Goal: Task Accomplishment & Management: Manage account settings

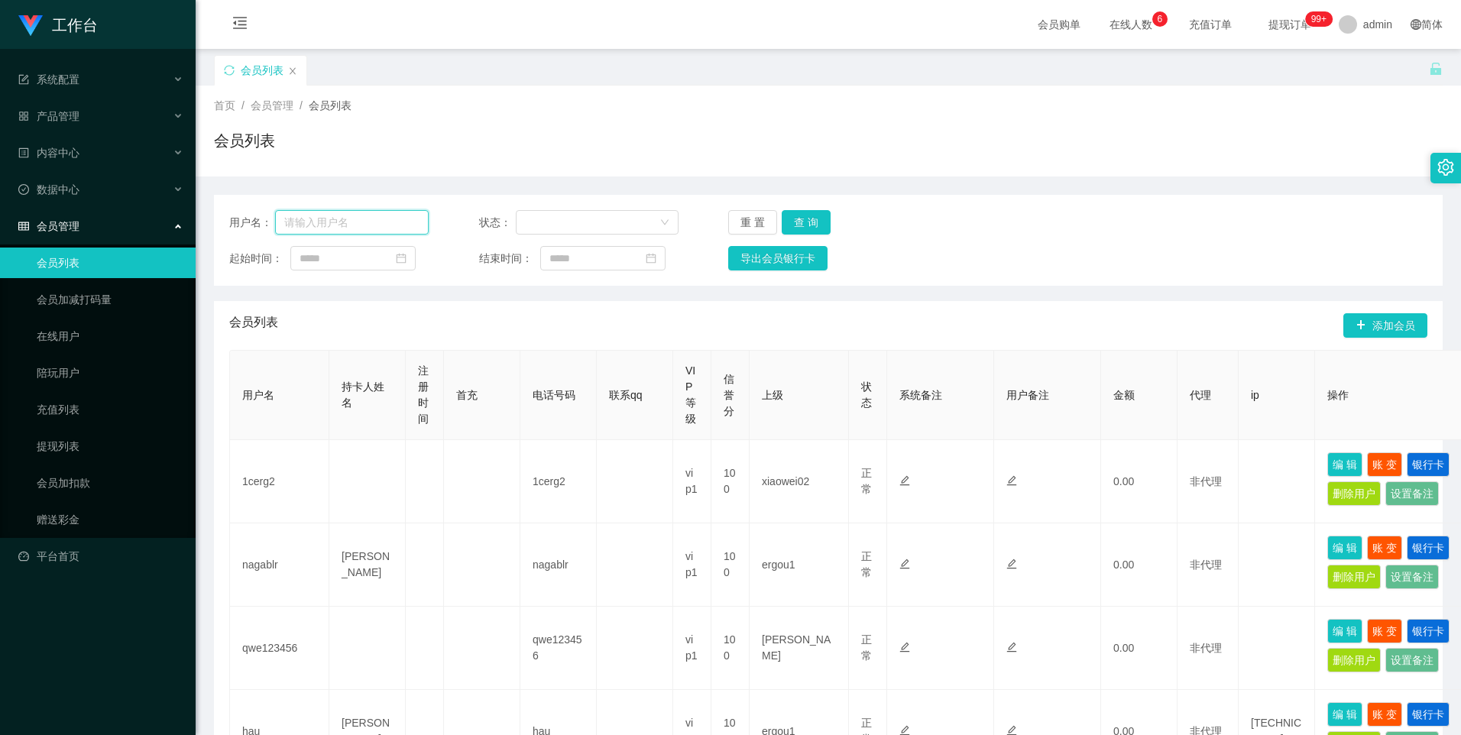
click at [368, 225] on input "text" at bounding box center [352, 222] width 154 height 24
paste input "96308684"
type input "96308684"
click at [802, 221] on button "查 询" at bounding box center [806, 222] width 49 height 24
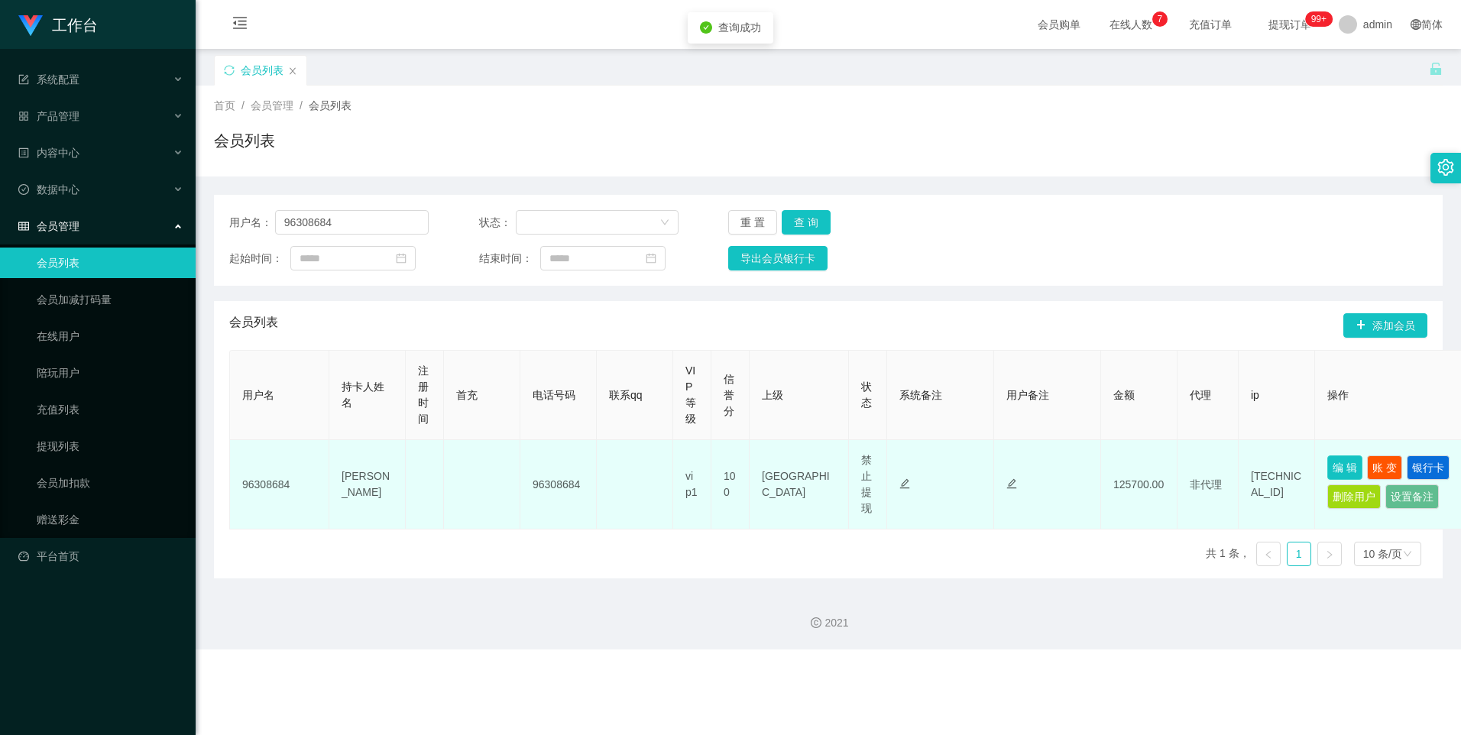
click at [1354, 468] on button "编 辑" at bounding box center [1345, 468] width 35 height 24
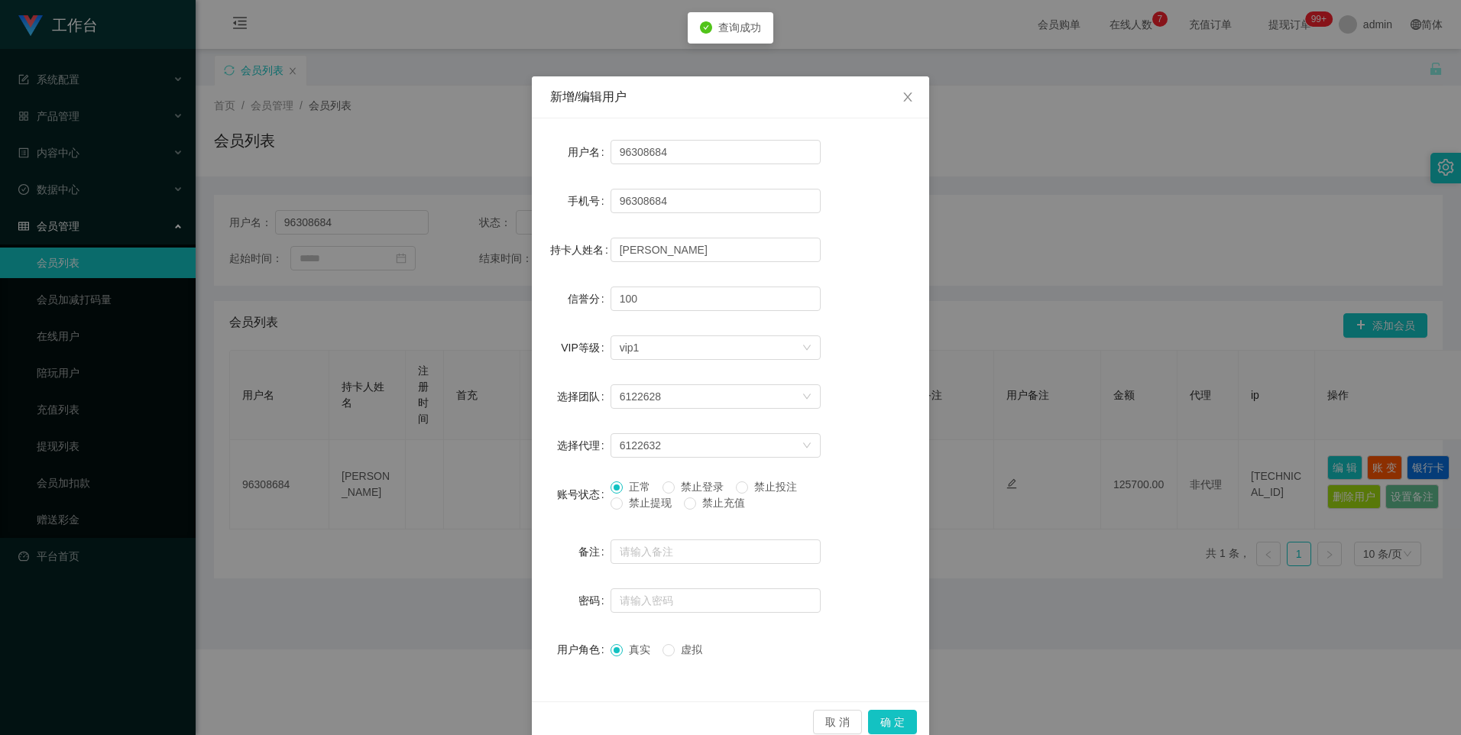
click at [626, 507] on span "禁止提现" at bounding box center [650, 503] width 55 height 12
click at [676, 482] on span "禁止登录" at bounding box center [702, 487] width 55 height 12
click at [711, 502] on span "禁止充值" at bounding box center [723, 503] width 55 height 12
click at [760, 482] on span "禁止投注" at bounding box center [775, 487] width 55 height 12
click at [892, 714] on button "确 定" at bounding box center [892, 722] width 49 height 24
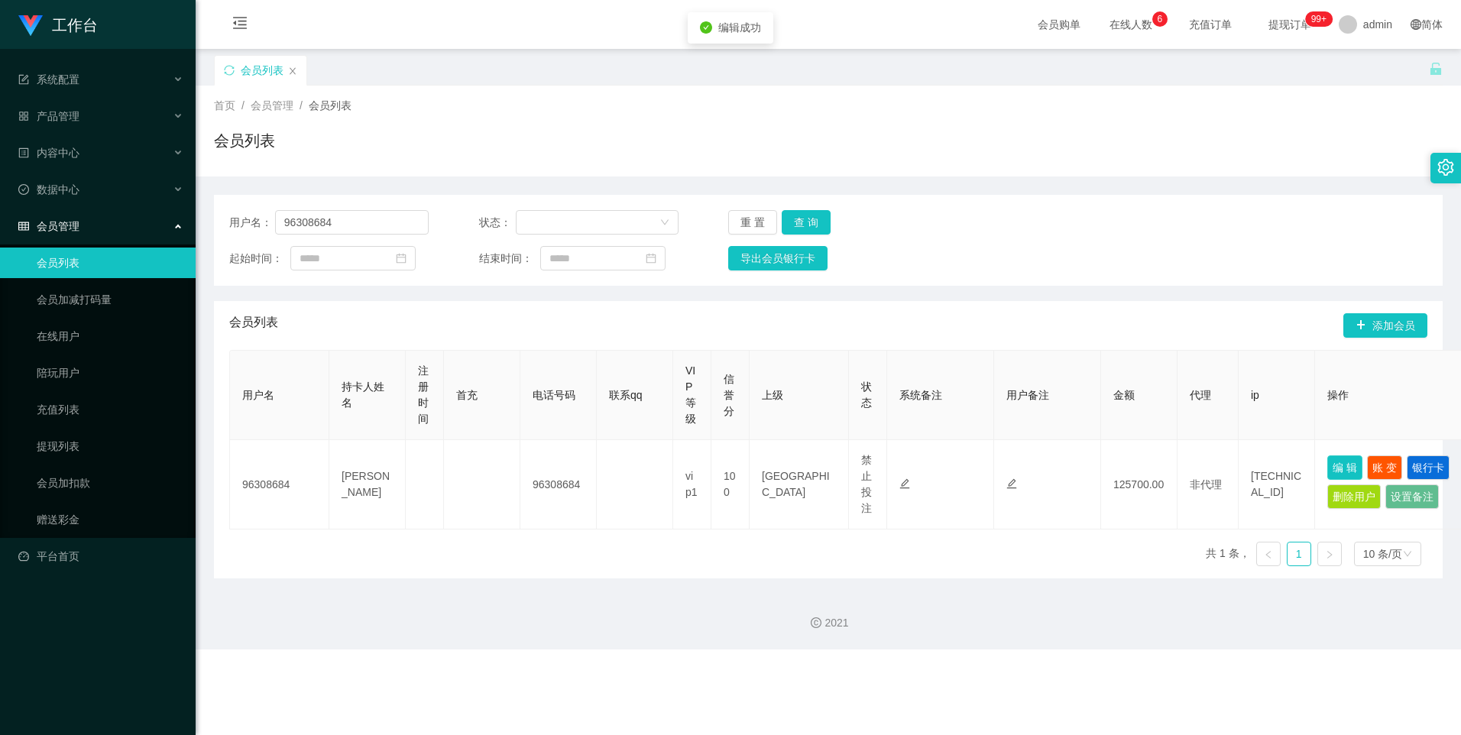
drag, startPoint x: 1329, startPoint y: 465, endPoint x: 1318, endPoint y: 468, distance: 11.7
click at [1328, 465] on button "编 辑" at bounding box center [1345, 468] width 35 height 24
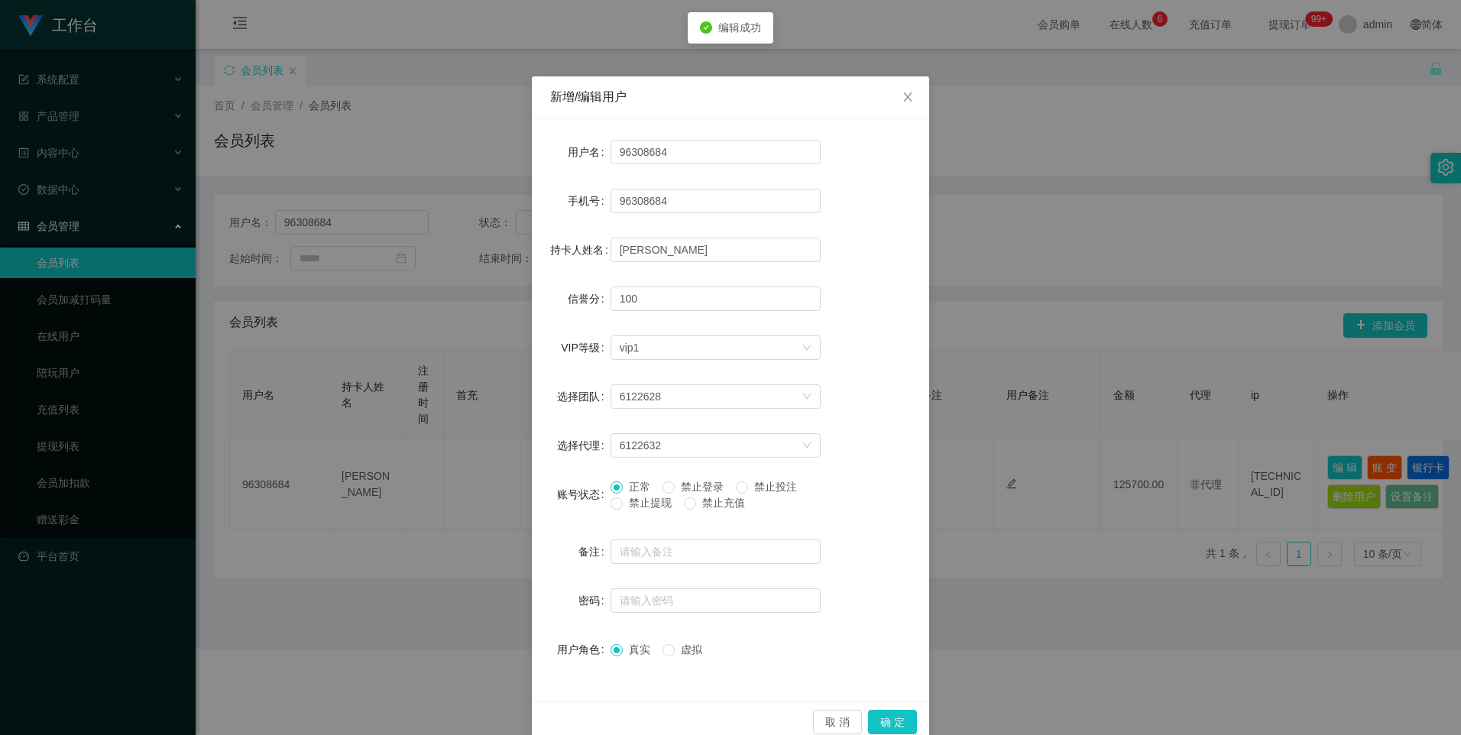
drag, startPoint x: 760, startPoint y: 482, endPoint x: 760, endPoint y: 491, distance: 9.2
click at [760, 482] on span "禁止投注" at bounding box center [775, 487] width 55 height 12
click at [894, 719] on button "确 定" at bounding box center [892, 722] width 49 height 24
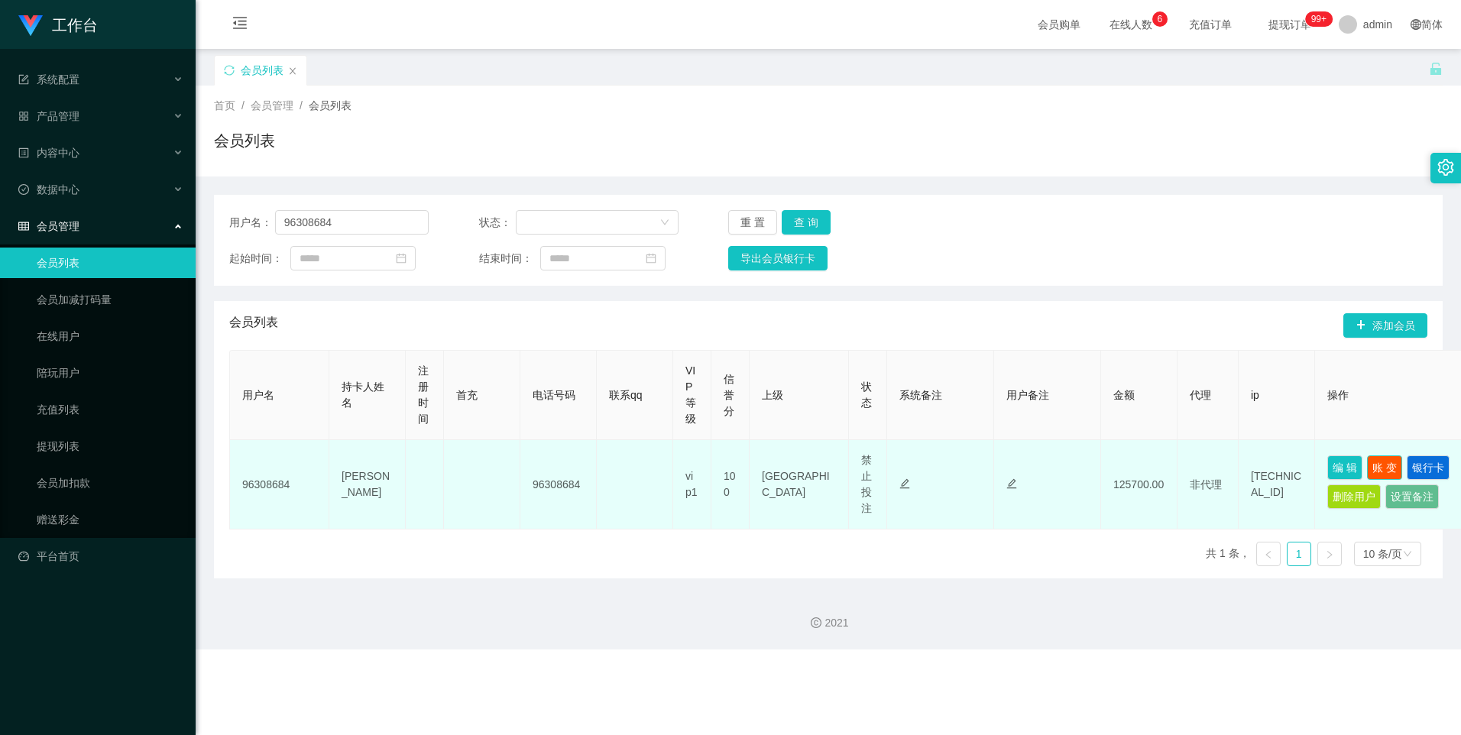
click at [1381, 462] on button "账 变" at bounding box center [1384, 468] width 35 height 24
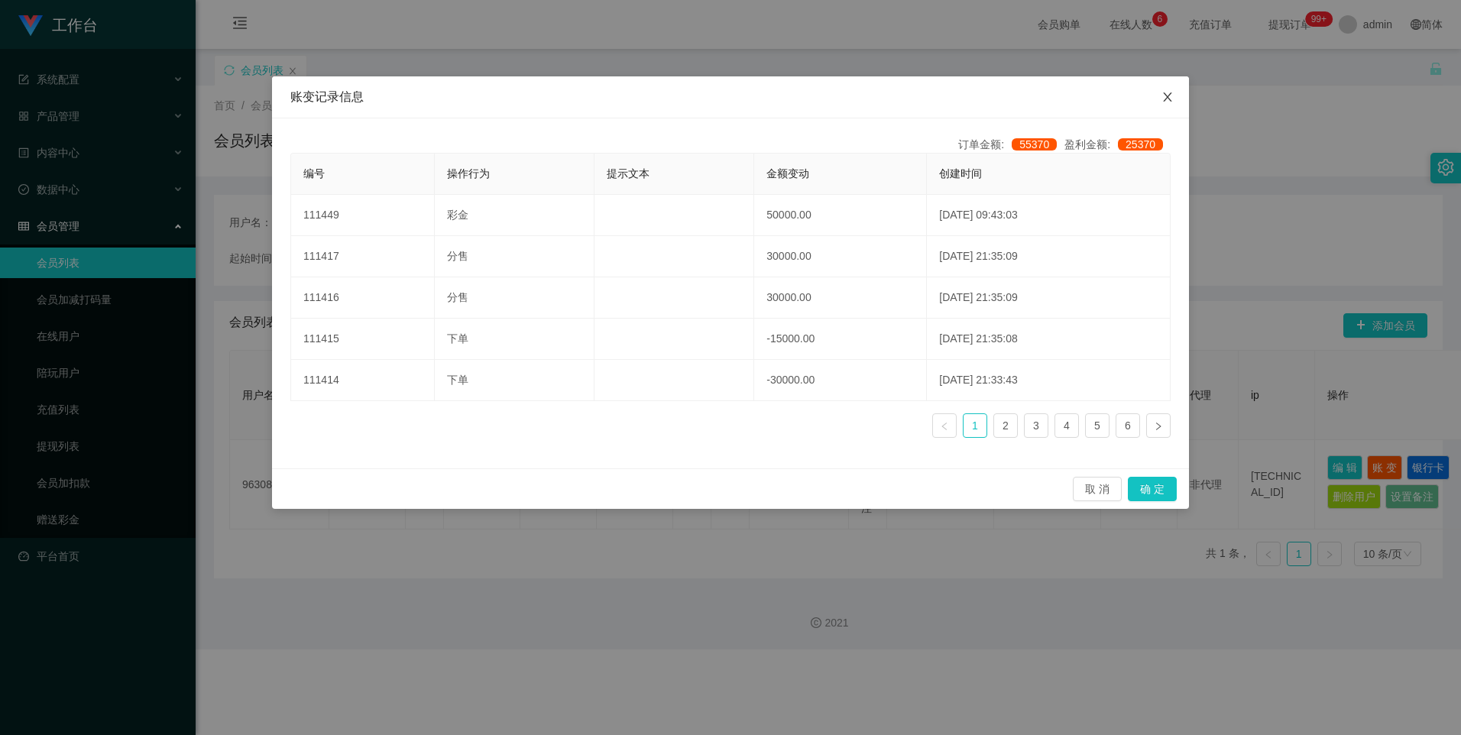
click at [1172, 95] on icon "图标: close" at bounding box center [1168, 97] width 12 height 12
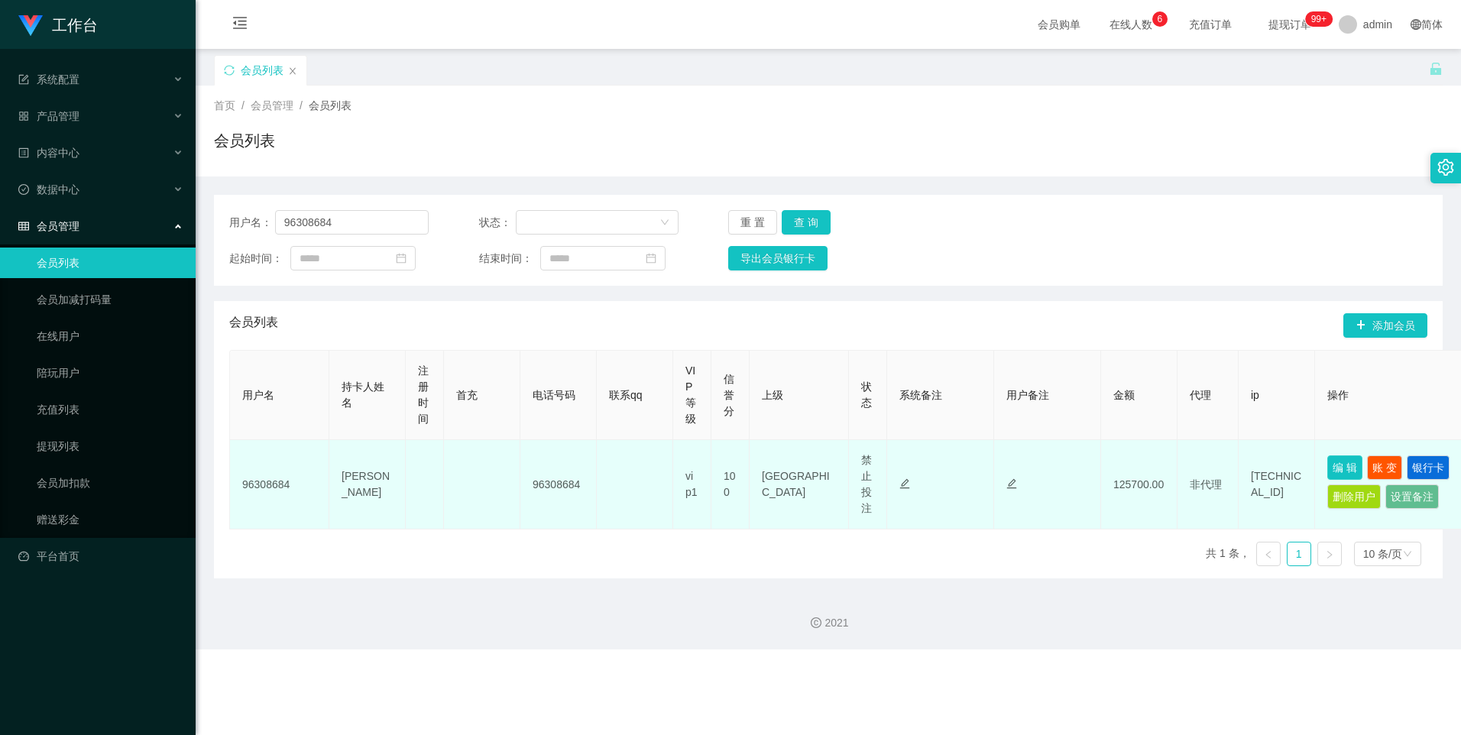
click at [1334, 470] on button "编 辑" at bounding box center [1345, 468] width 35 height 24
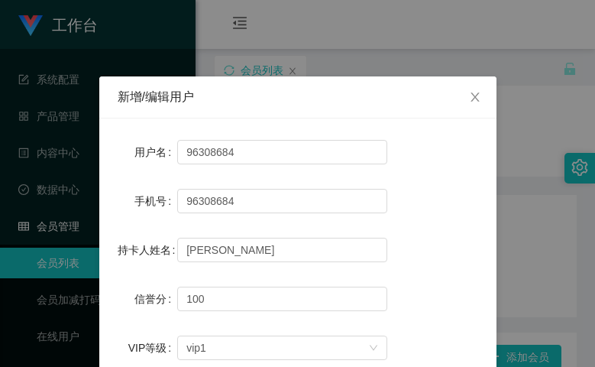
click at [288, 106] on div "新增/编辑用户" at bounding box center [297, 97] width 397 height 42
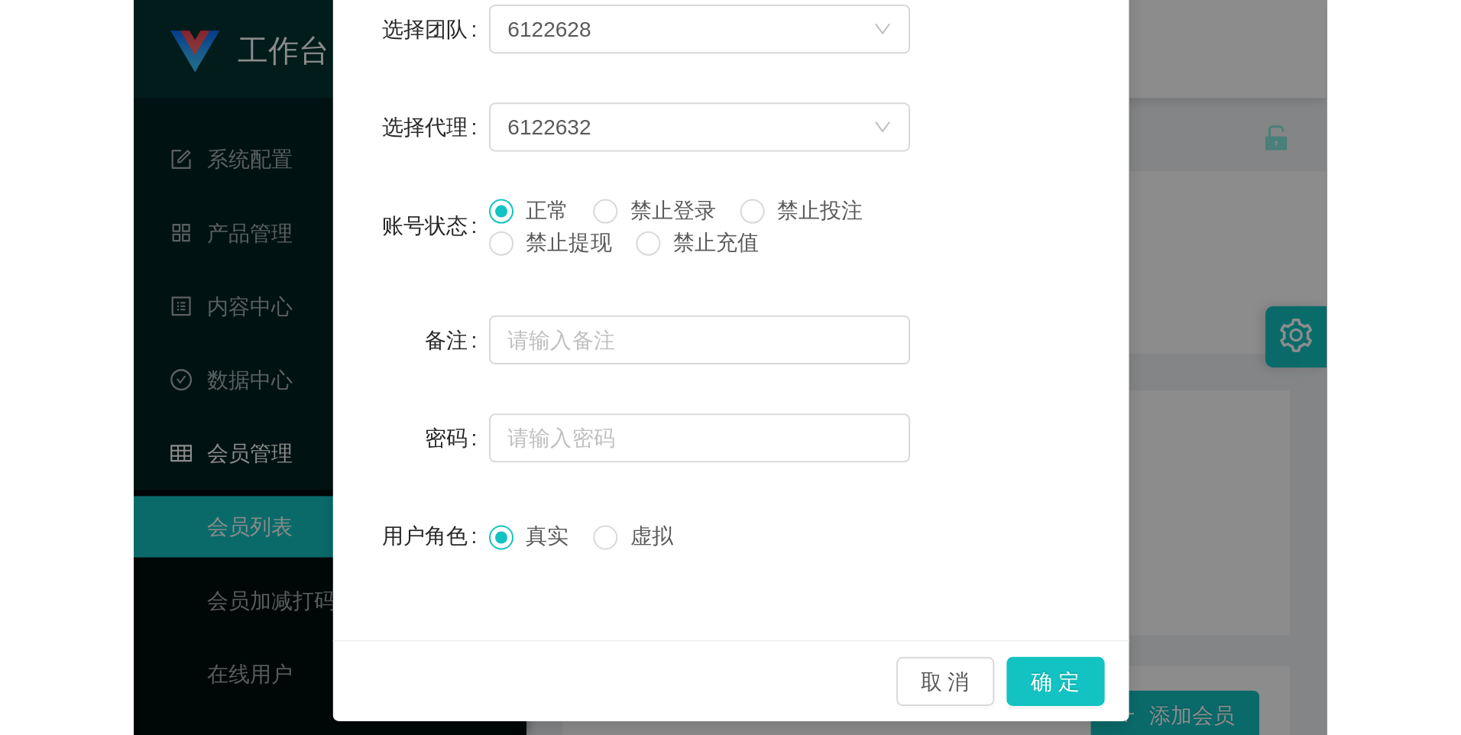
scroll to position [26, 0]
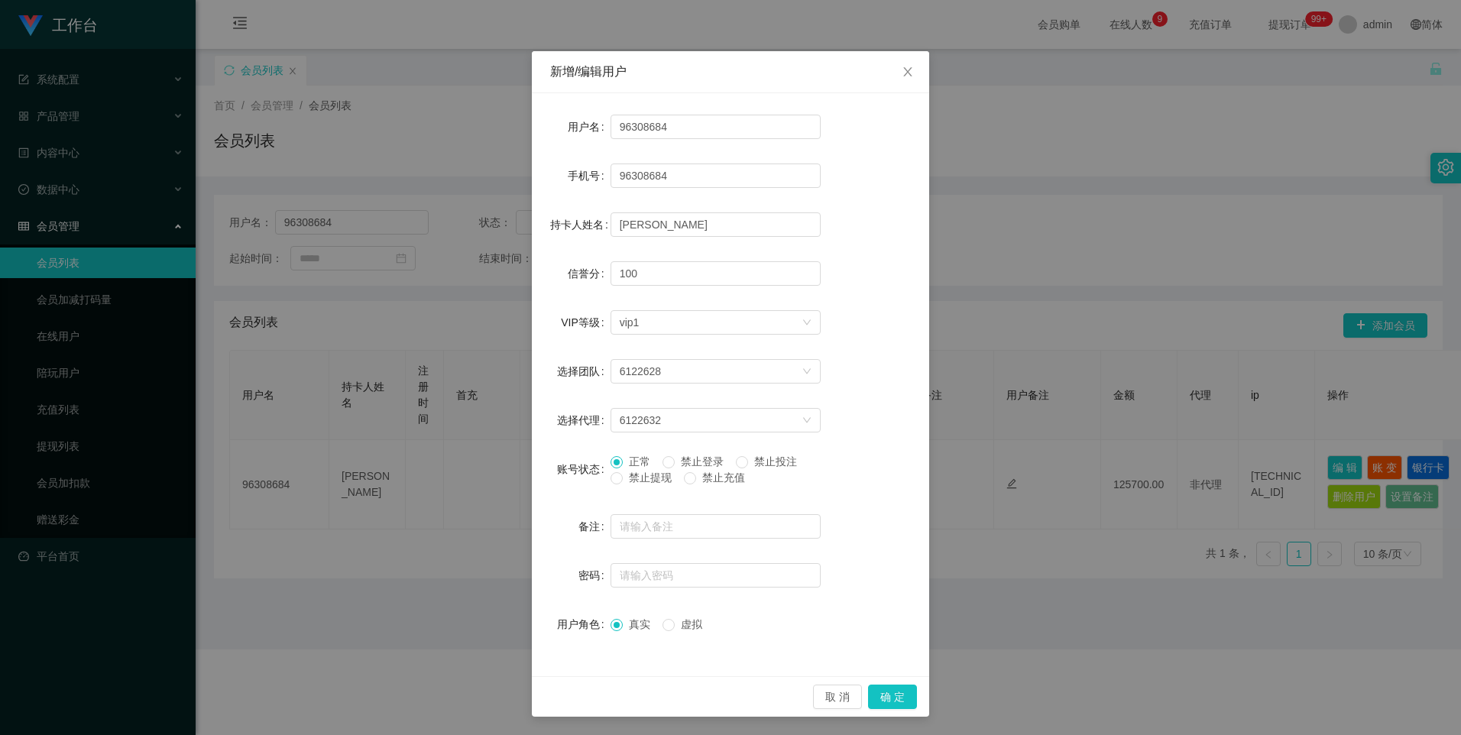
drag, startPoint x: 774, startPoint y: 459, endPoint x: 839, endPoint y: 622, distance: 175.3
click at [774, 459] on span "禁止投注" at bounding box center [775, 462] width 55 height 12
click at [886, 695] on button "确 定" at bounding box center [892, 697] width 49 height 24
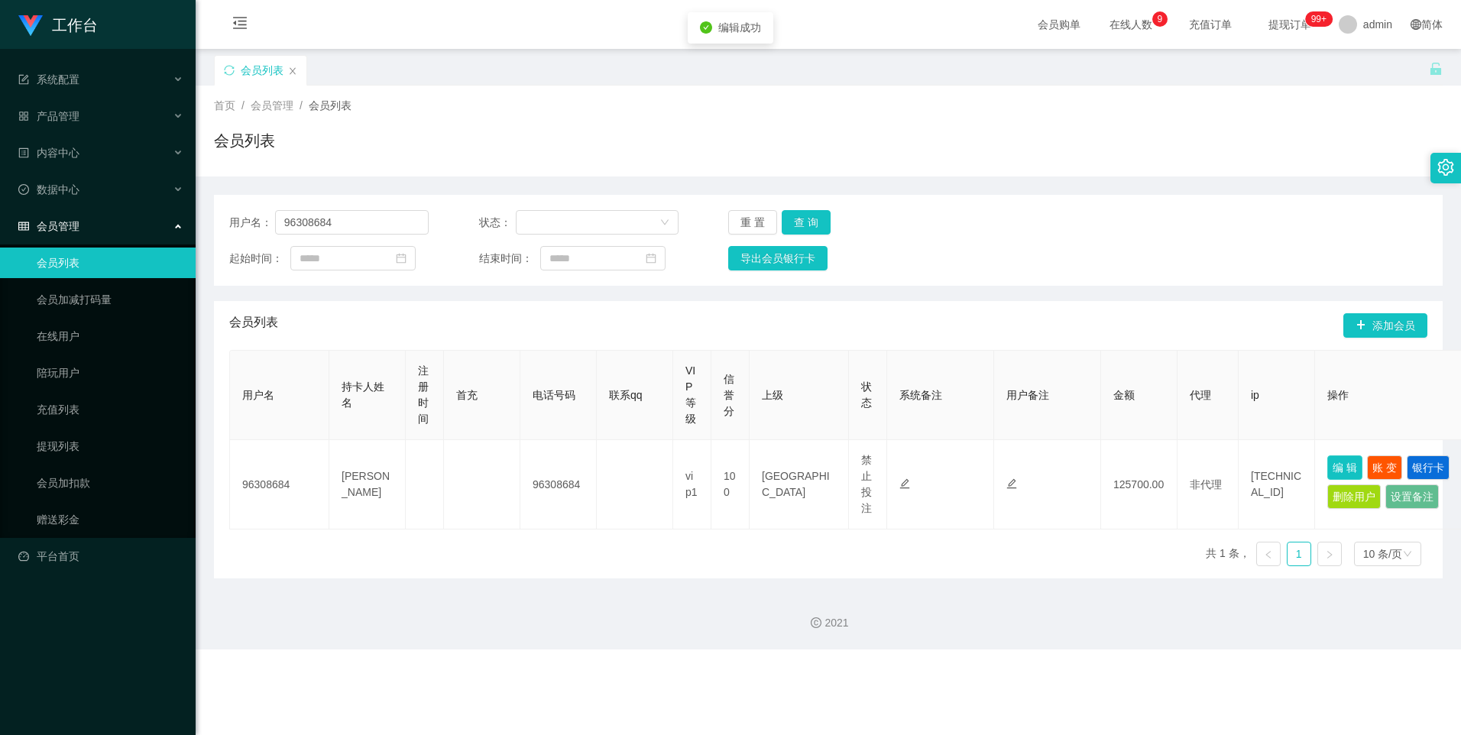
scroll to position [0, 0]
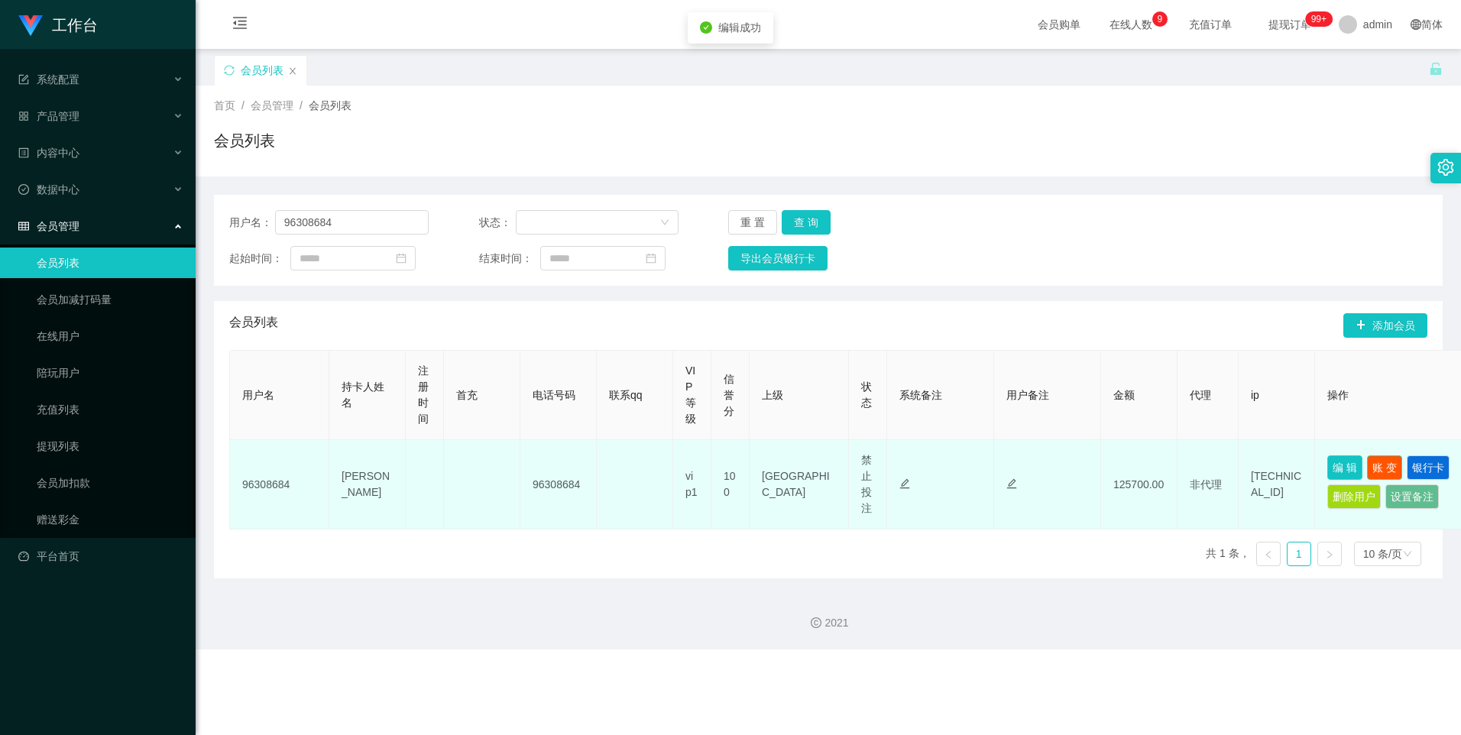
drag, startPoint x: 1389, startPoint y: 469, endPoint x: 1342, endPoint y: 469, distance: 46.6
click at [1344, 470] on td "编 辑 账 变 银行卡 删除用户 设置备注" at bounding box center [1391, 484] width 153 height 89
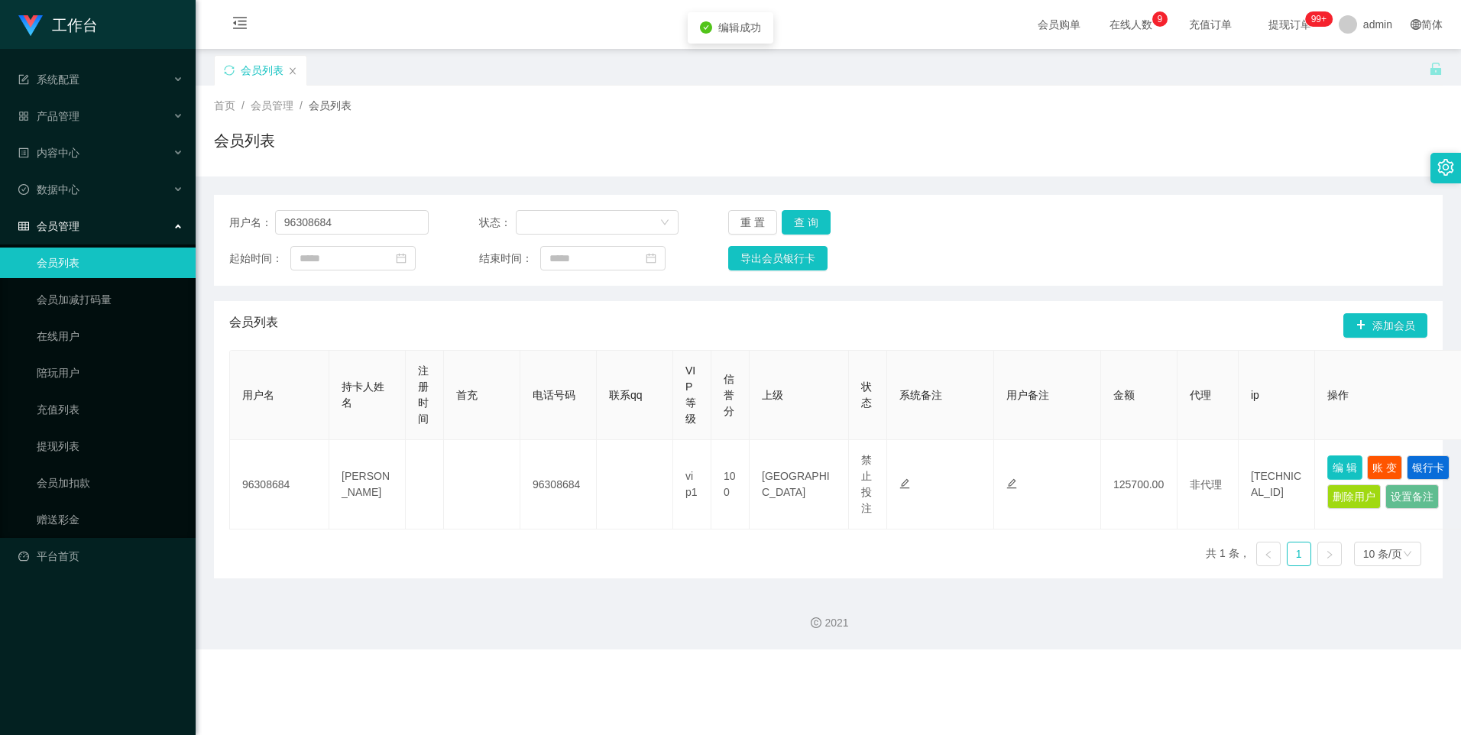
drag, startPoint x: 1340, startPoint y: 466, endPoint x: 1120, endPoint y: 468, distance: 219.4
click at [1336, 466] on button "编 辑" at bounding box center [1345, 468] width 35 height 24
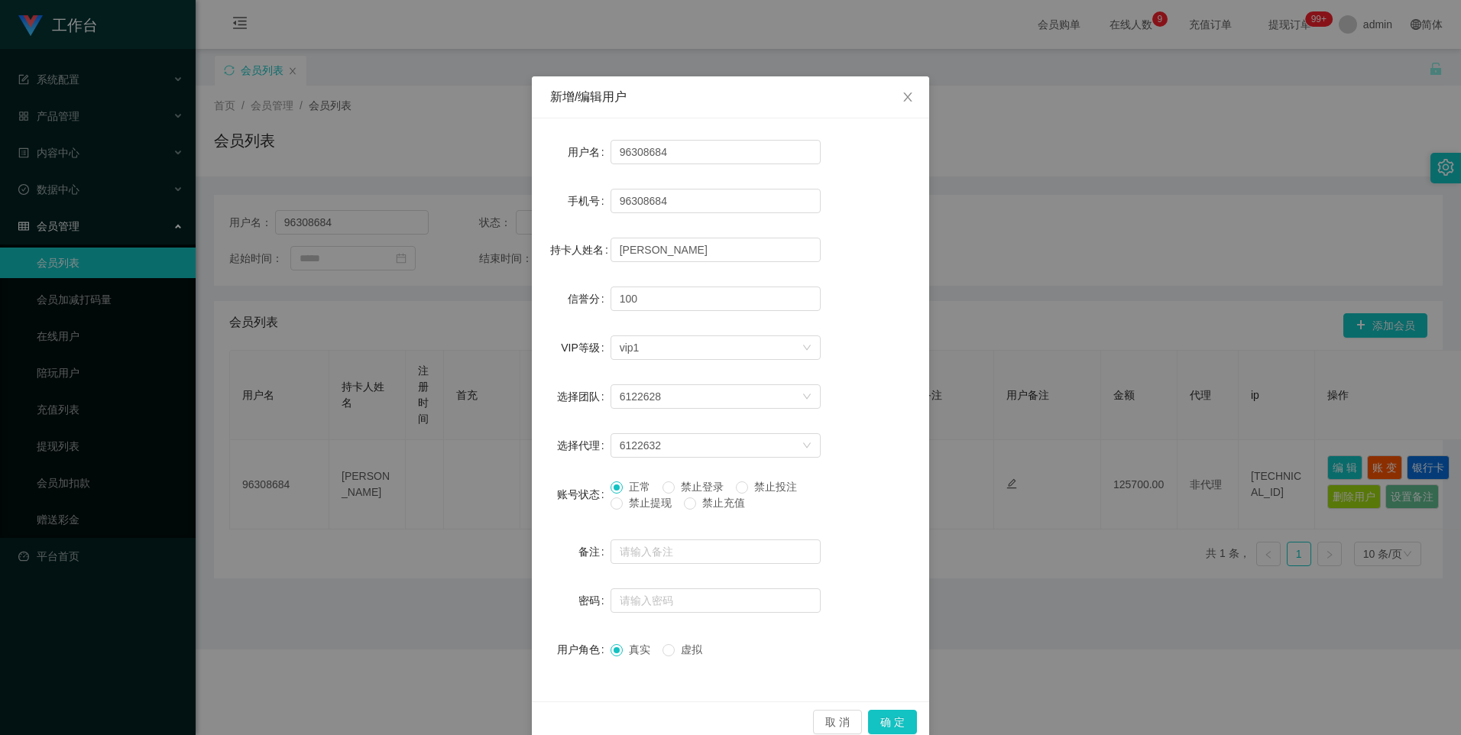
drag, startPoint x: 791, startPoint y: 487, endPoint x: 821, endPoint y: 577, distance: 95.0
click at [790, 487] on span "禁止投注" at bounding box center [775, 487] width 55 height 12
click at [890, 717] on button "确 定" at bounding box center [892, 722] width 49 height 24
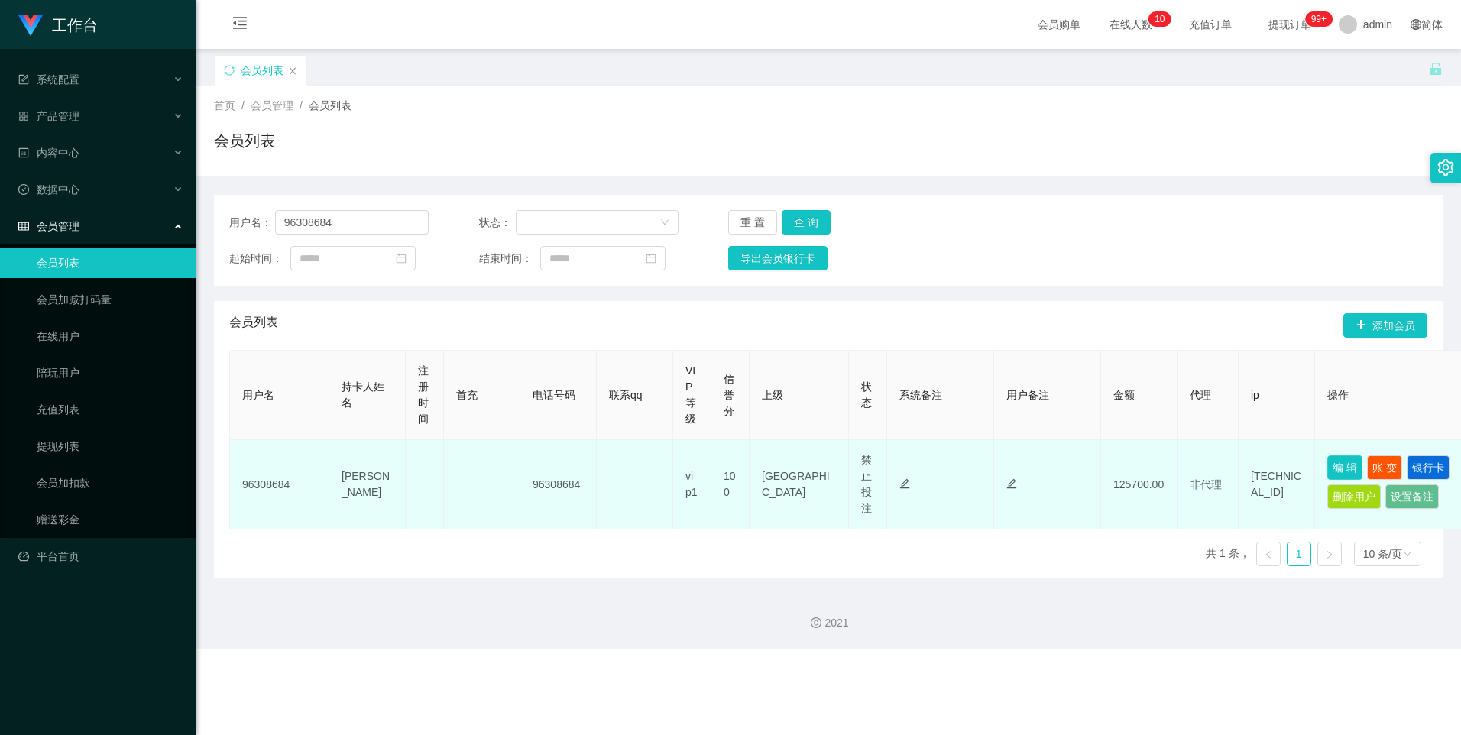
drag, startPoint x: 1344, startPoint y: 469, endPoint x: 1308, endPoint y: 472, distance: 36.8
click at [1344, 469] on button "编 辑" at bounding box center [1345, 468] width 35 height 24
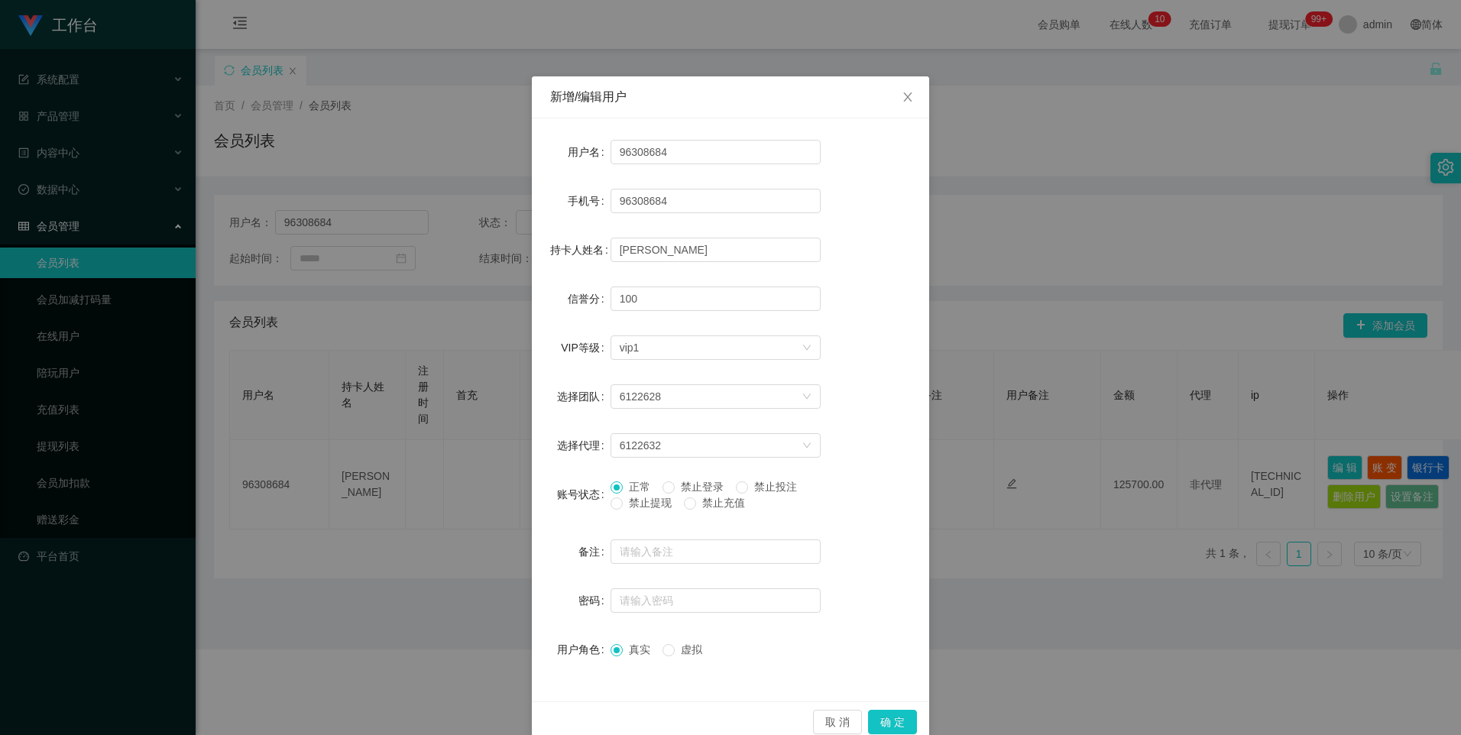
drag, startPoint x: 752, startPoint y: 490, endPoint x: 751, endPoint y: 498, distance: 7.8
click at [752, 493] on span "禁止投注" at bounding box center [775, 487] width 55 height 12
click at [893, 727] on button "确 定" at bounding box center [892, 722] width 49 height 24
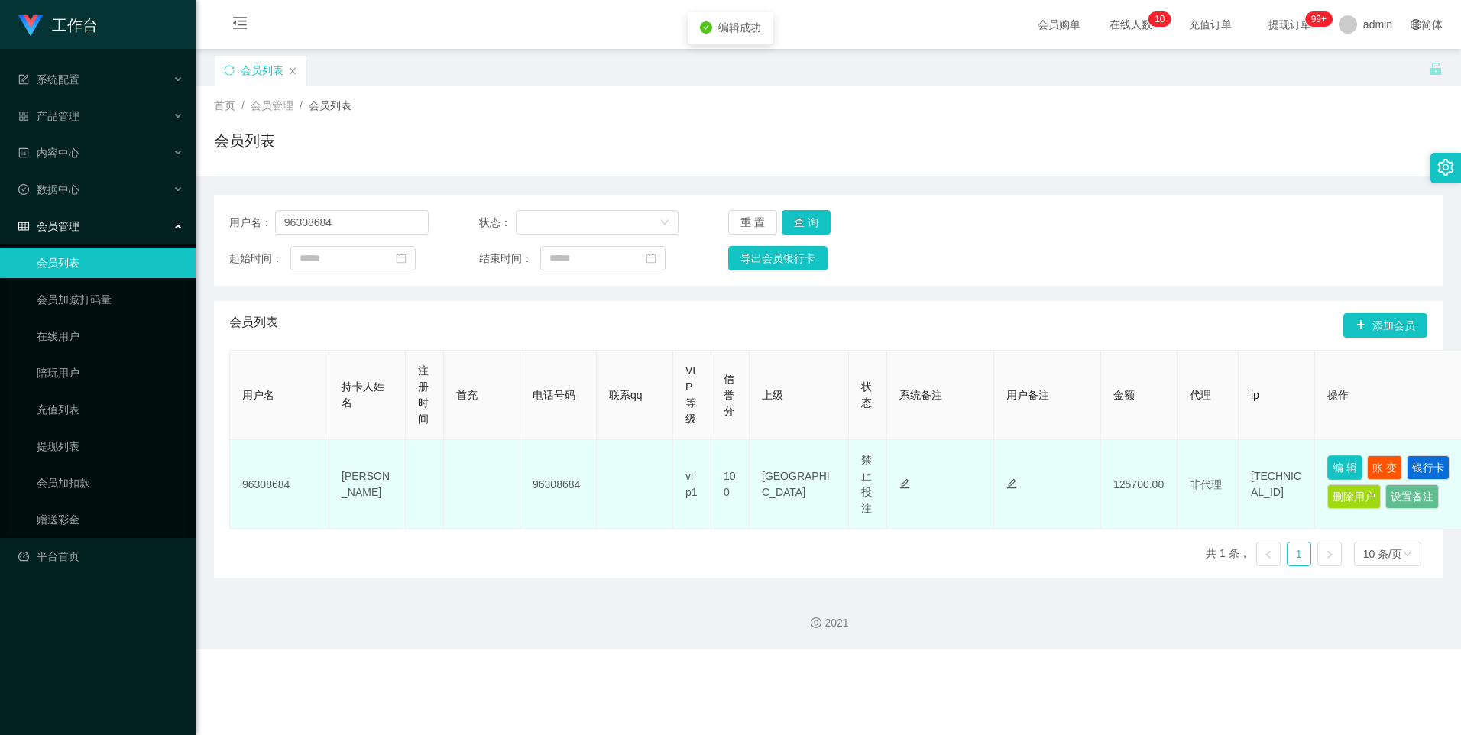
click at [1339, 470] on button "编 辑" at bounding box center [1345, 468] width 35 height 24
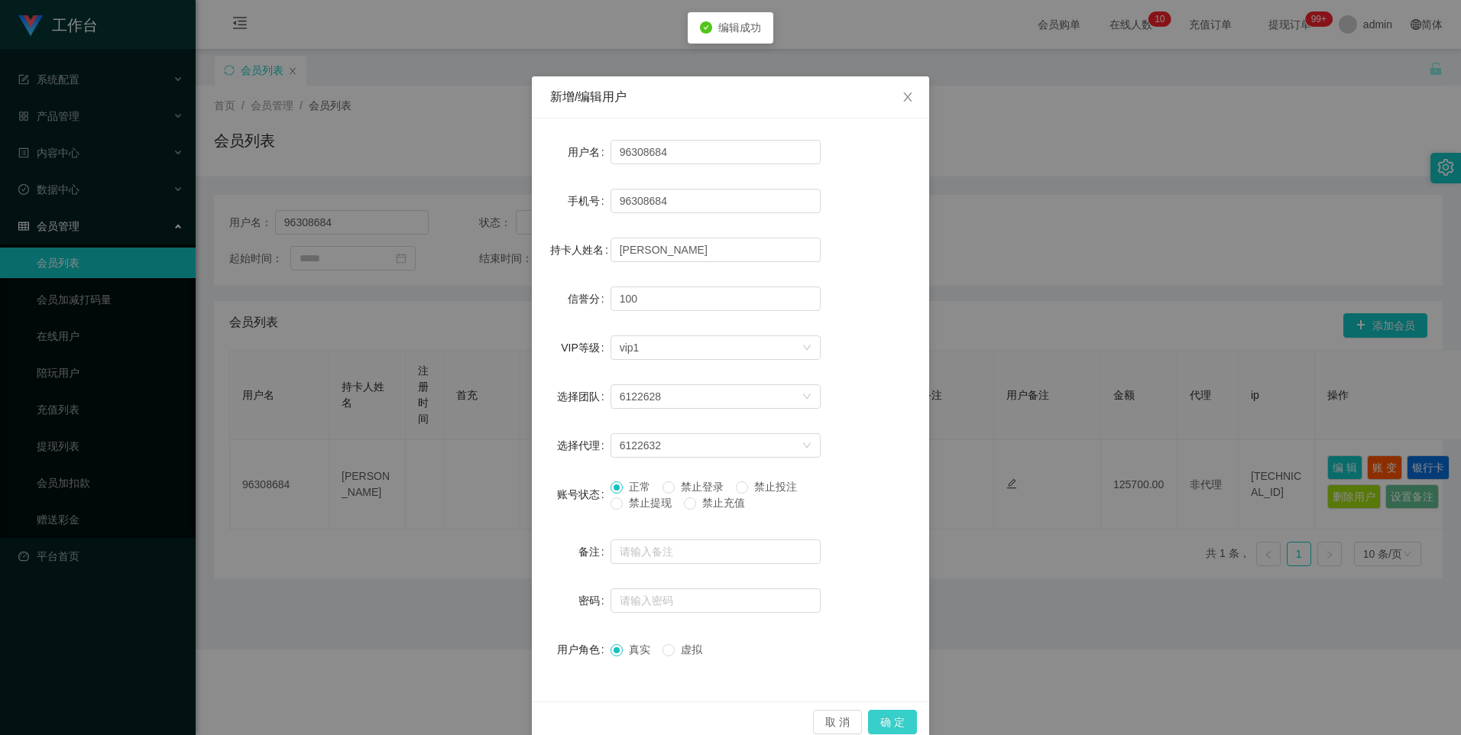
click at [890, 721] on button "确 定" at bounding box center [892, 722] width 49 height 24
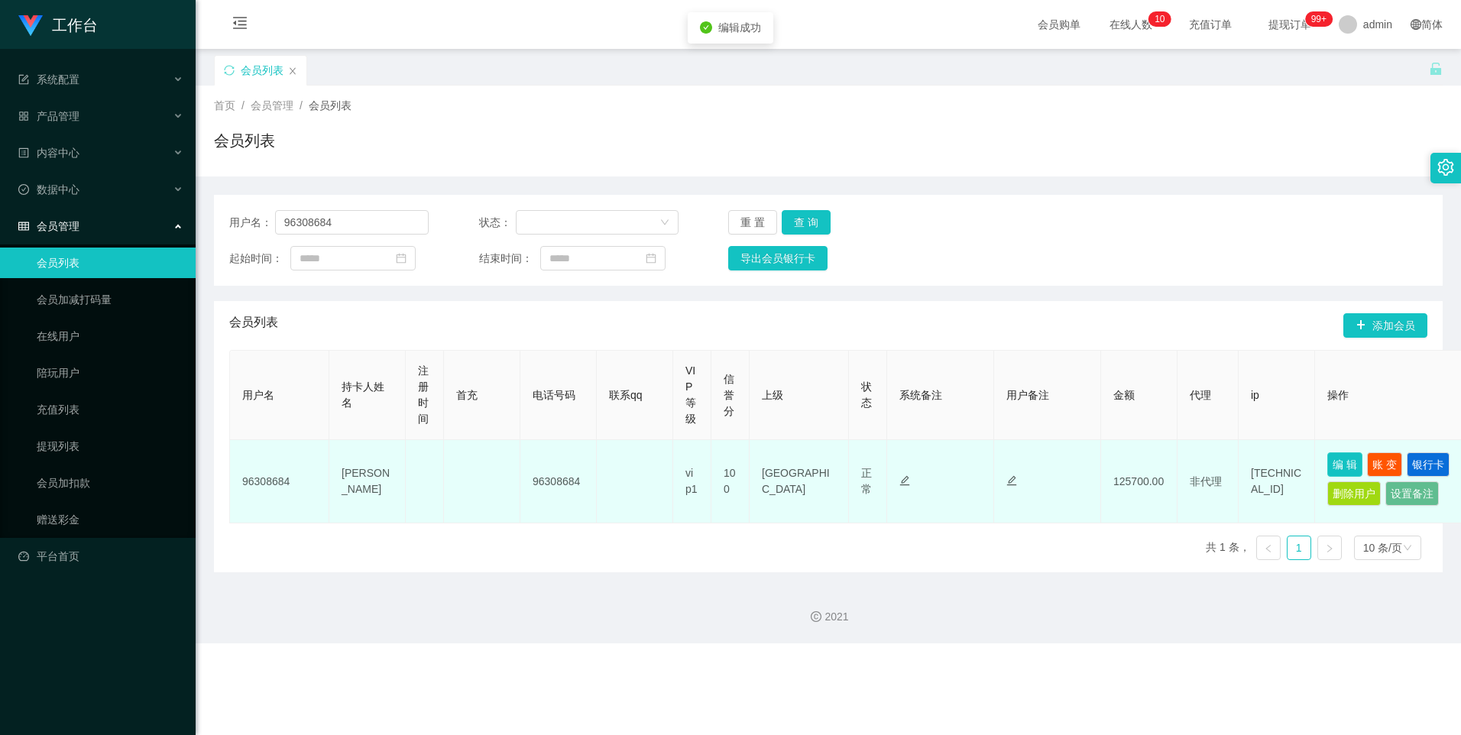
click at [1349, 460] on button "编 辑" at bounding box center [1345, 464] width 35 height 24
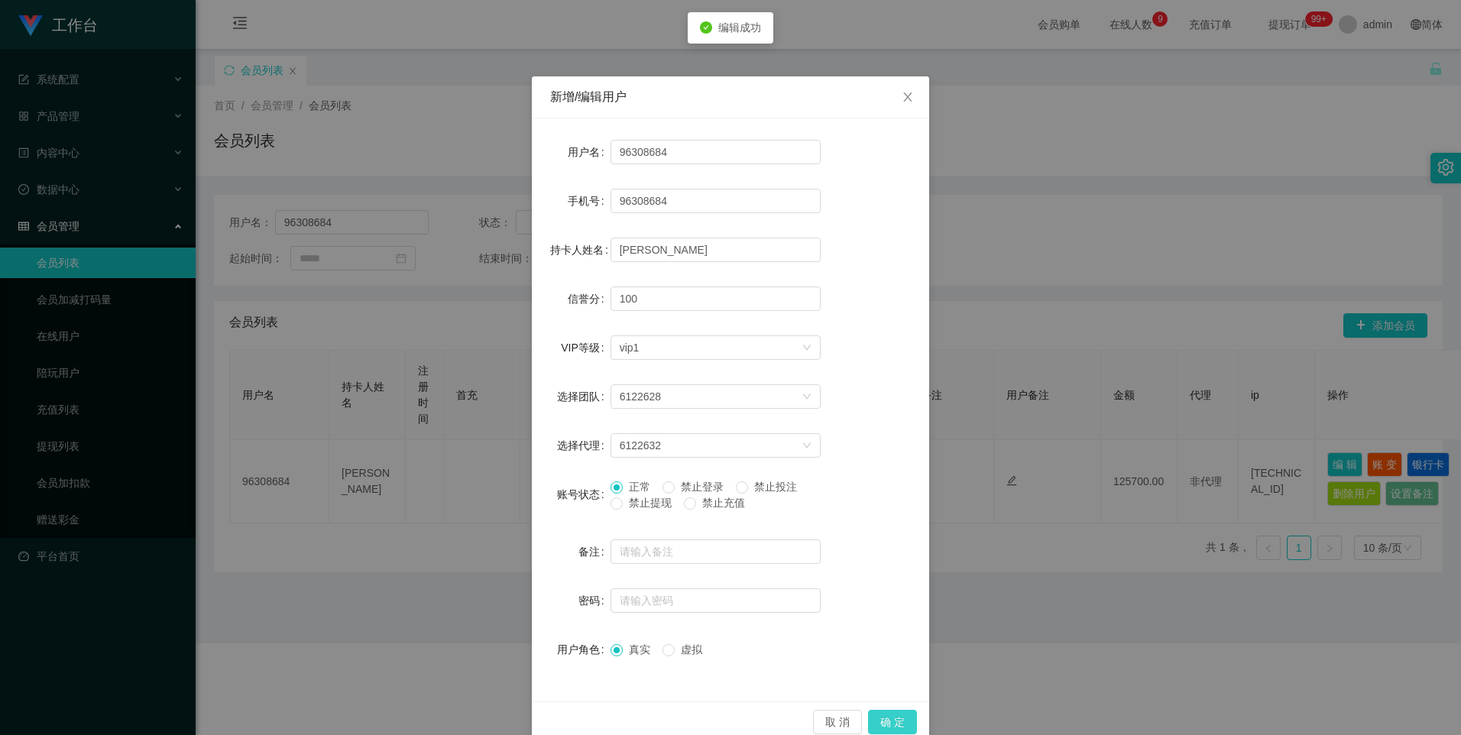
click at [895, 718] on button "确 定" at bounding box center [892, 722] width 49 height 24
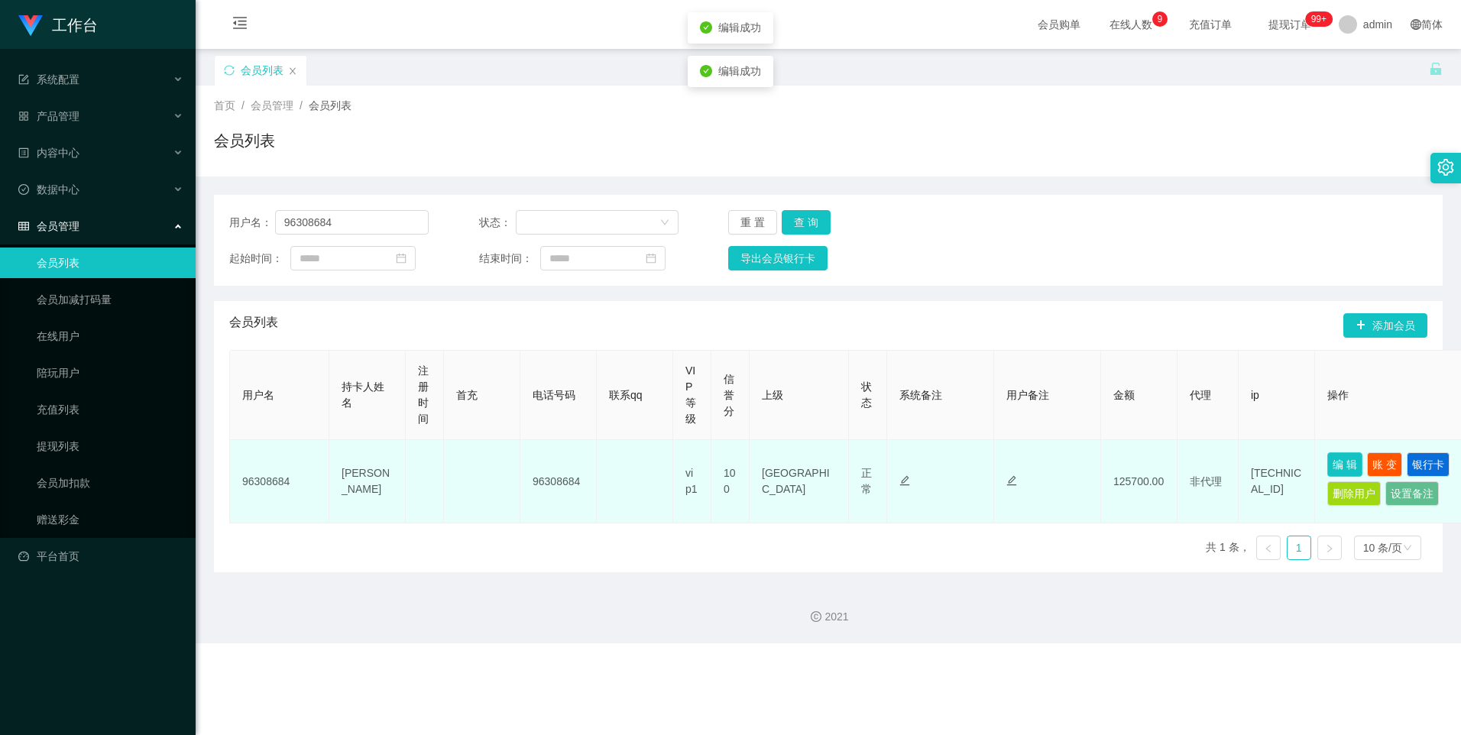
click at [1348, 462] on button "编 辑" at bounding box center [1345, 464] width 35 height 24
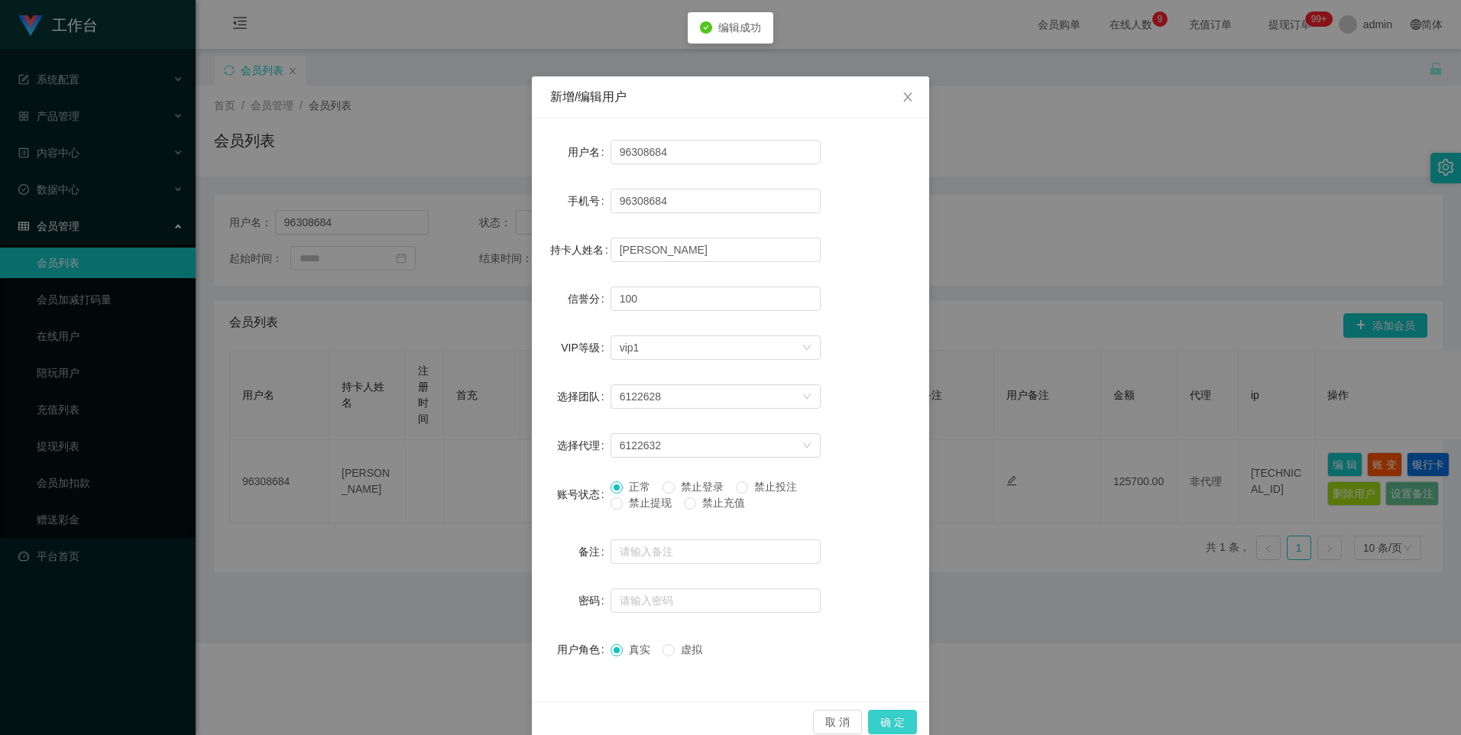
click at [891, 718] on button "确 定" at bounding box center [892, 722] width 49 height 24
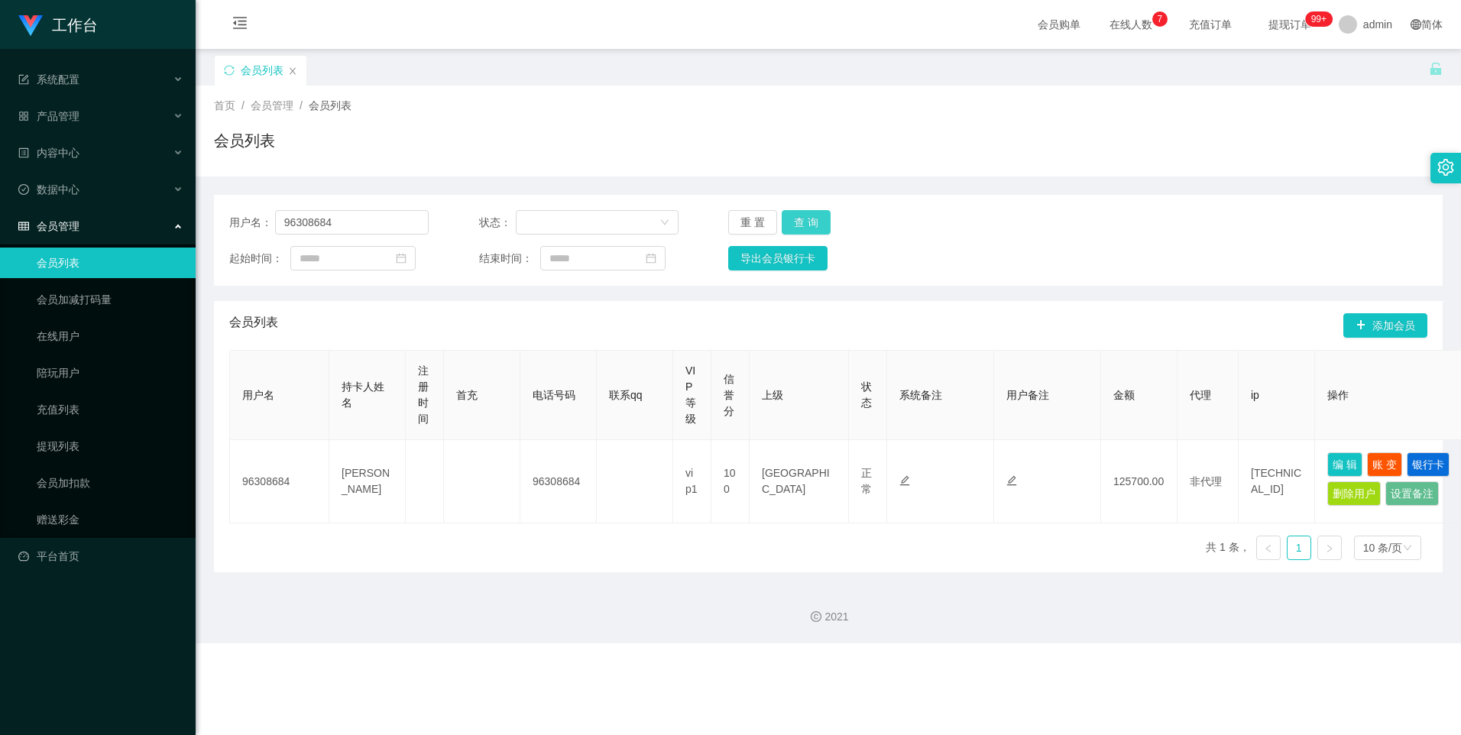
click at [789, 219] on button "查 询" at bounding box center [806, 222] width 49 height 24
click at [793, 220] on button "查 询" at bounding box center [806, 222] width 49 height 24
drag, startPoint x: 1379, startPoint y: 465, endPoint x: 1367, endPoint y: 469, distance: 12.8
click at [1380, 465] on button "账 变" at bounding box center [1384, 464] width 35 height 24
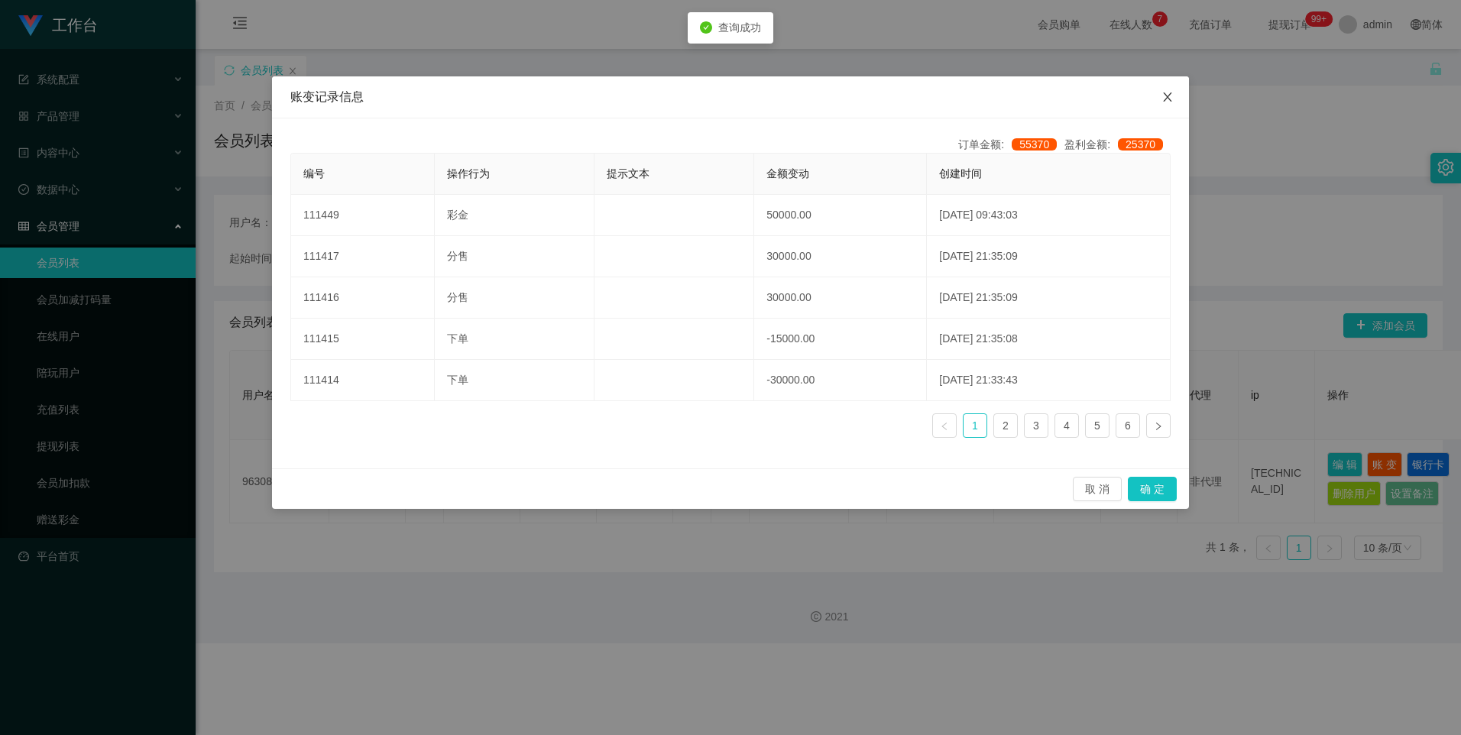
click at [1163, 102] on icon "图标: close" at bounding box center [1168, 97] width 12 height 12
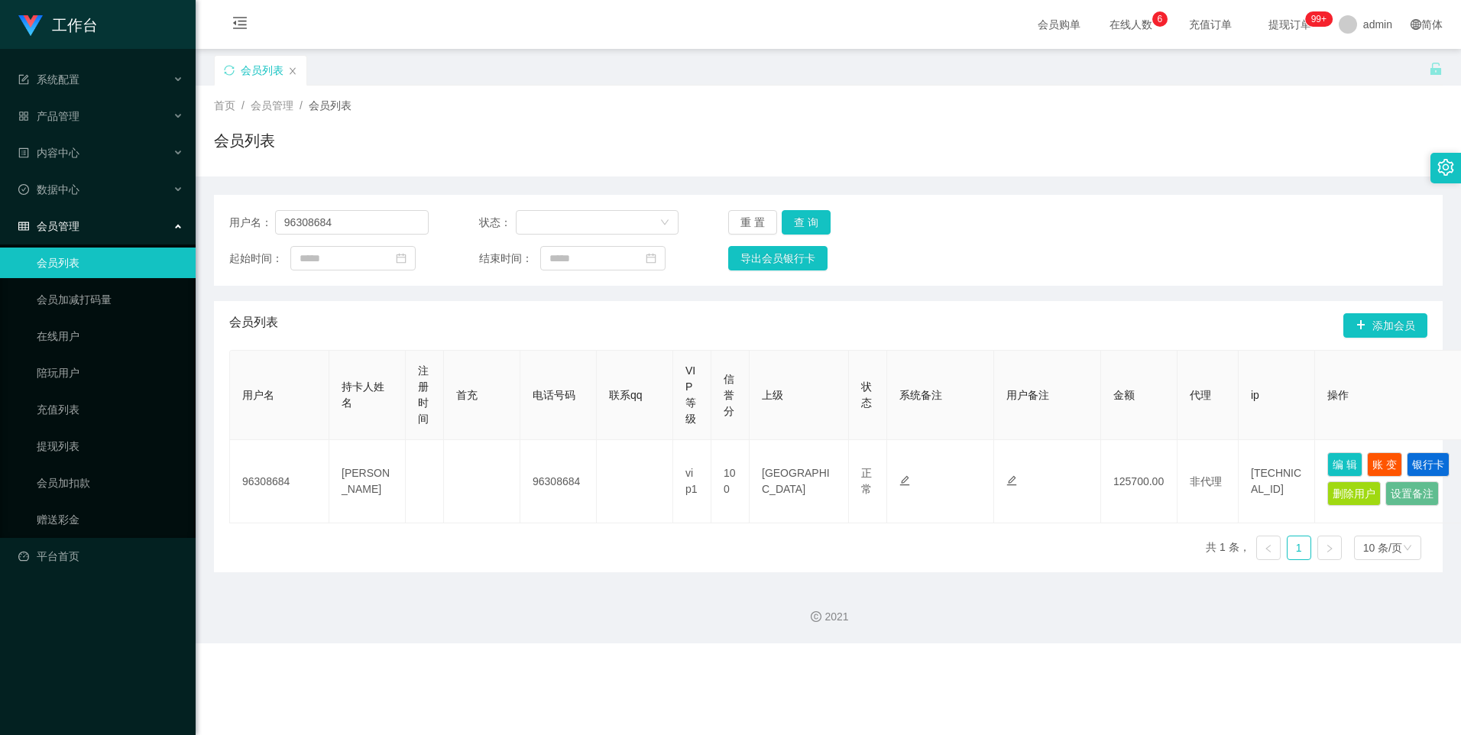
click at [820, 209] on div "用户名： 96308684 状态： 重 置 查 询 起始时间： 结束时间： 导出会员银行卡" at bounding box center [828, 240] width 1229 height 91
click at [792, 225] on button "查 询" at bounding box center [806, 222] width 49 height 24
